Goal: Task Accomplishment & Management: Use online tool/utility

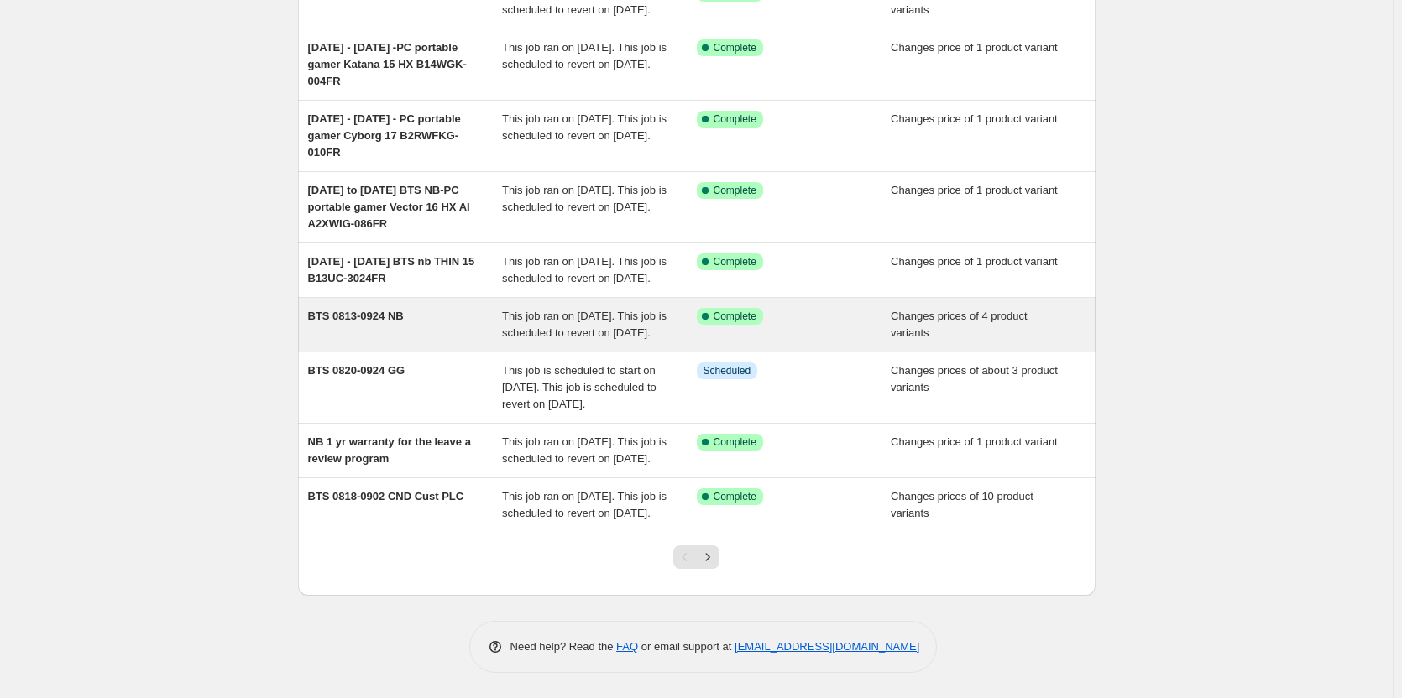
scroll to position [351, 0]
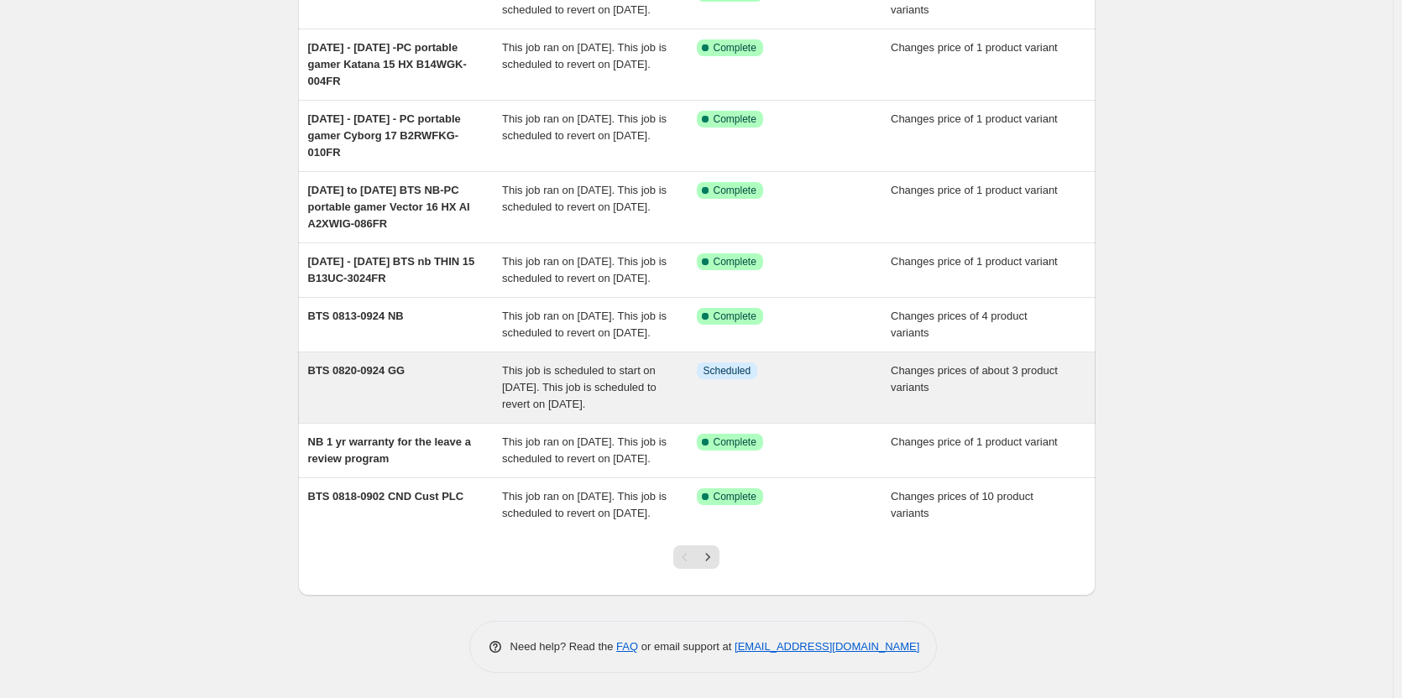
click at [389, 364] on span "BTS 0820-0924 GG" at bounding box center [356, 370] width 97 height 13
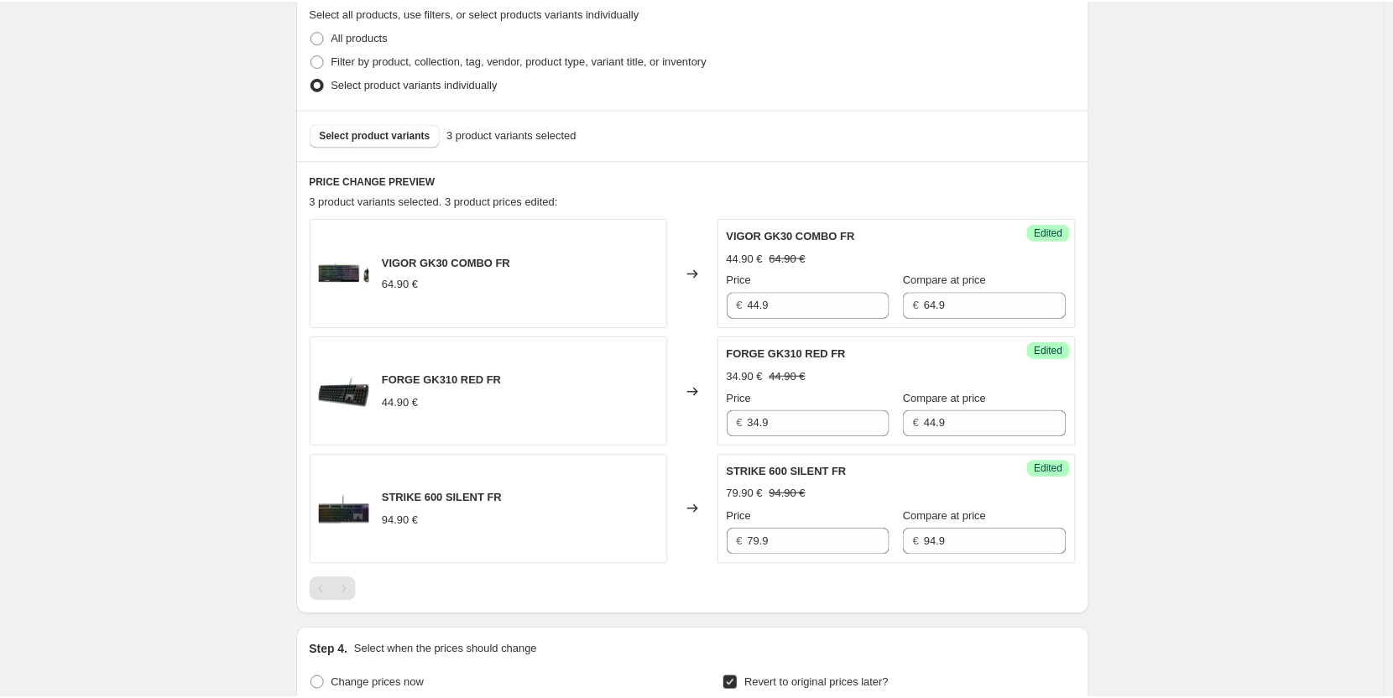
scroll to position [671, 0]
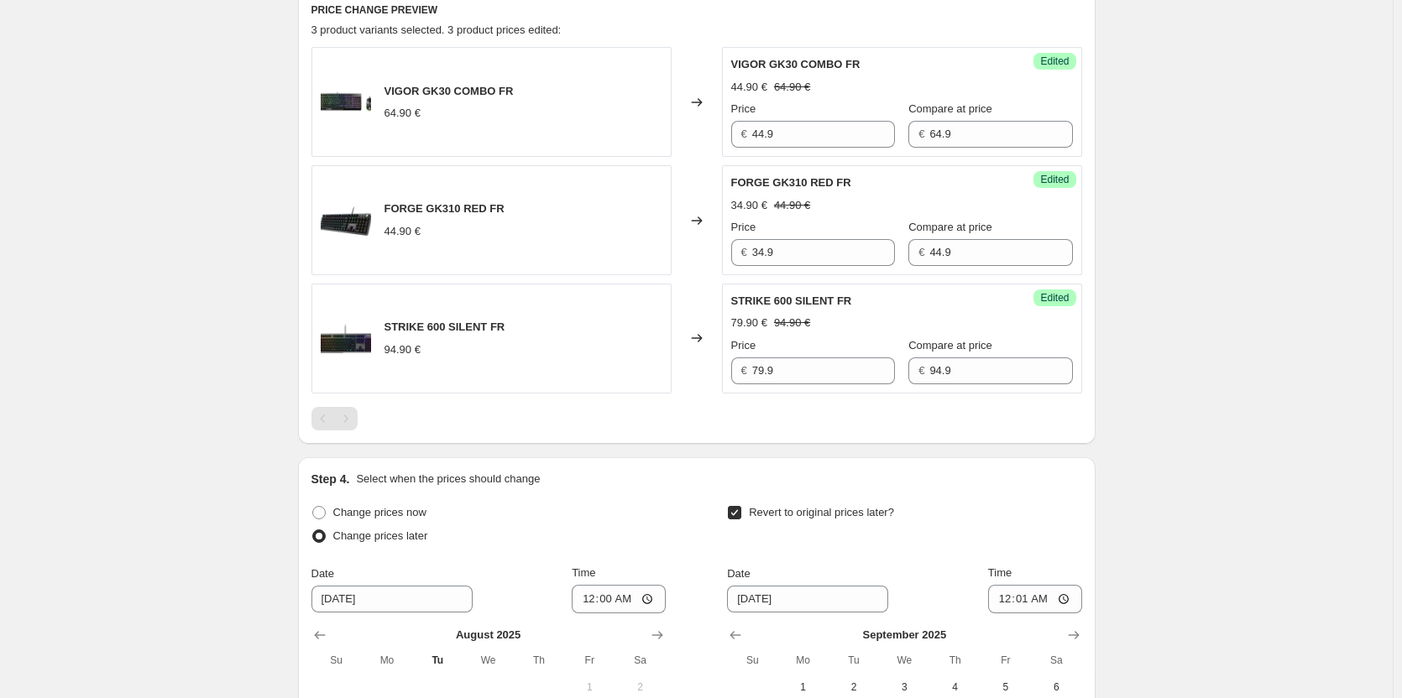
click at [474, 91] on span "VIGOR GK30 COMBO FR" at bounding box center [448, 91] width 129 height 13
click at [474, 90] on span "VIGOR GK30 COMBO FR" at bounding box center [448, 91] width 129 height 13
copy span "VIGOR GK30 COMBO FR"
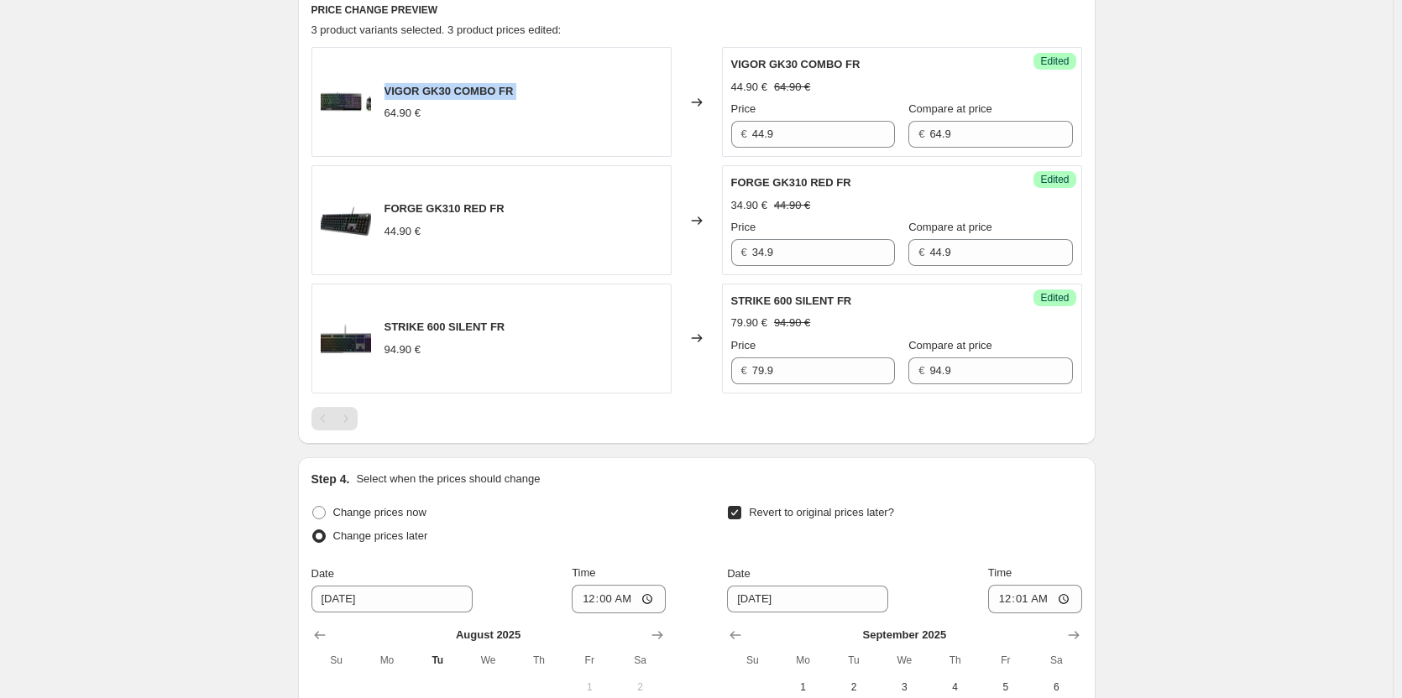
copy span "VIGOR GK30 COMBO FR"
